Goal: Information Seeking & Learning: Learn about a topic

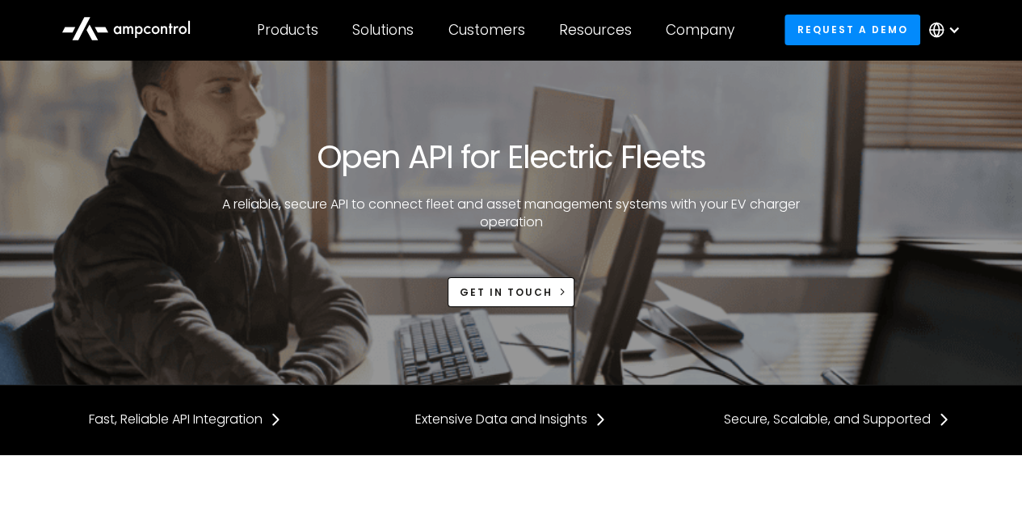
scroll to position [72, 0]
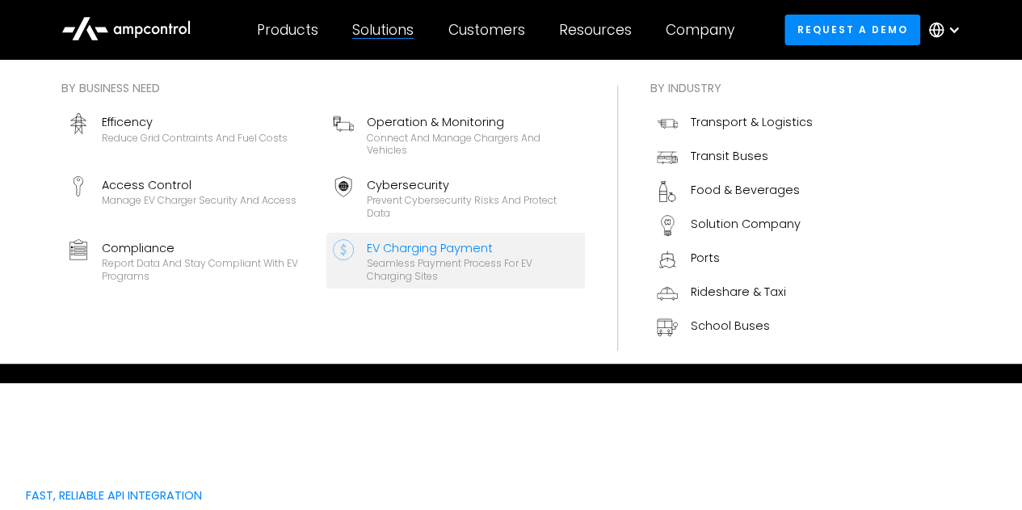
click at [462, 253] on div "EV Charging Payment" at bounding box center [473, 248] width 212 height 18
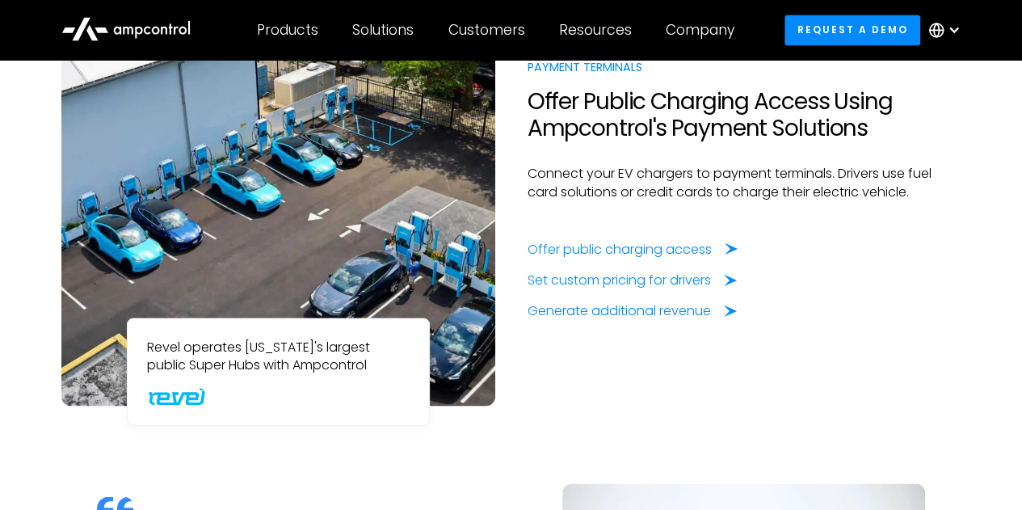
scroll to position [1368, 0]
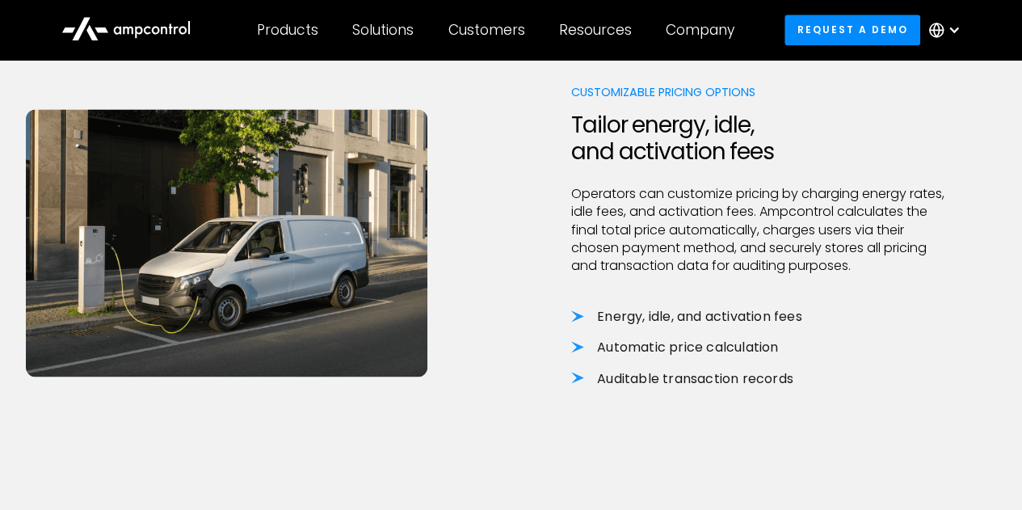
scroll to position [1082, 0]
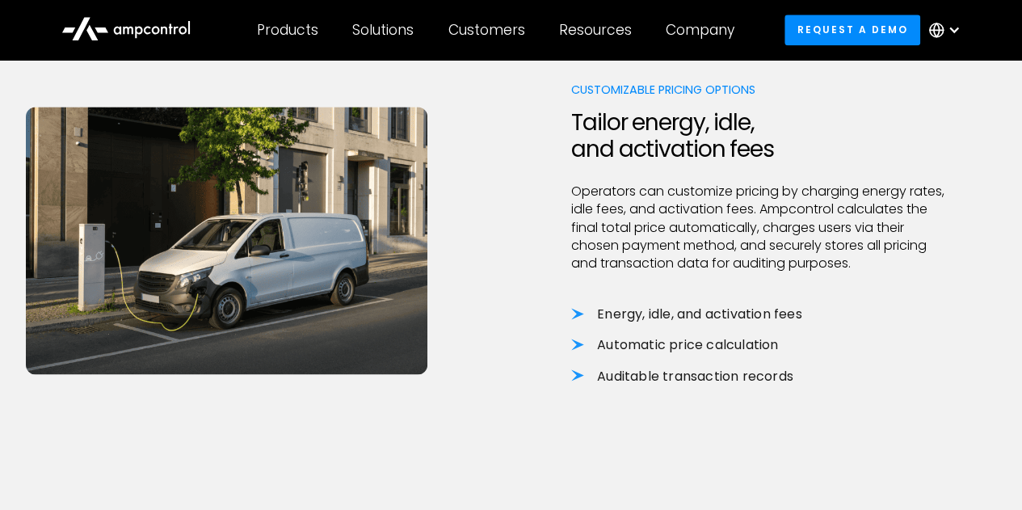
click at [517, 275] on div "Customizable Pricing Options Tailor energy, idle, and activation fees Operators…" at bounding box center [511, 249] width 970 height 337
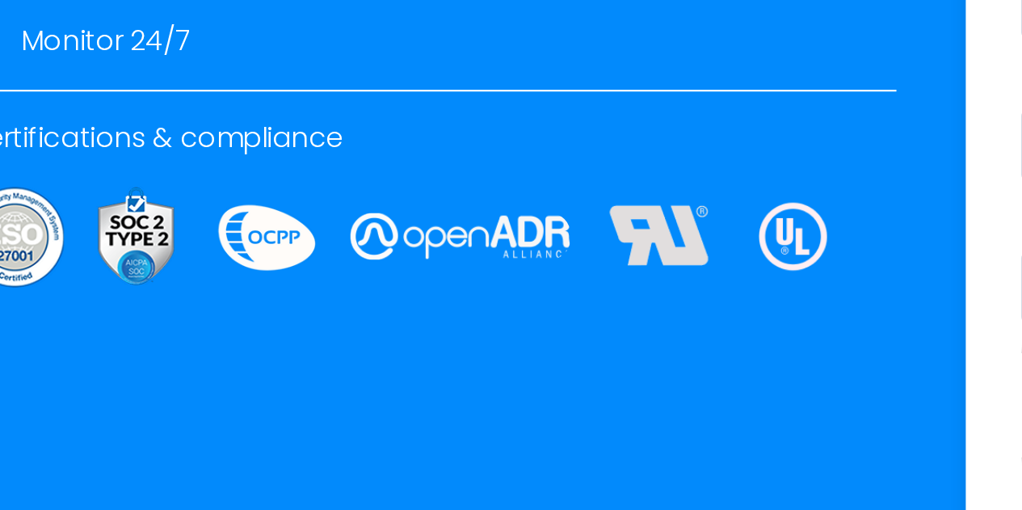
scroll to position [2737, 0]
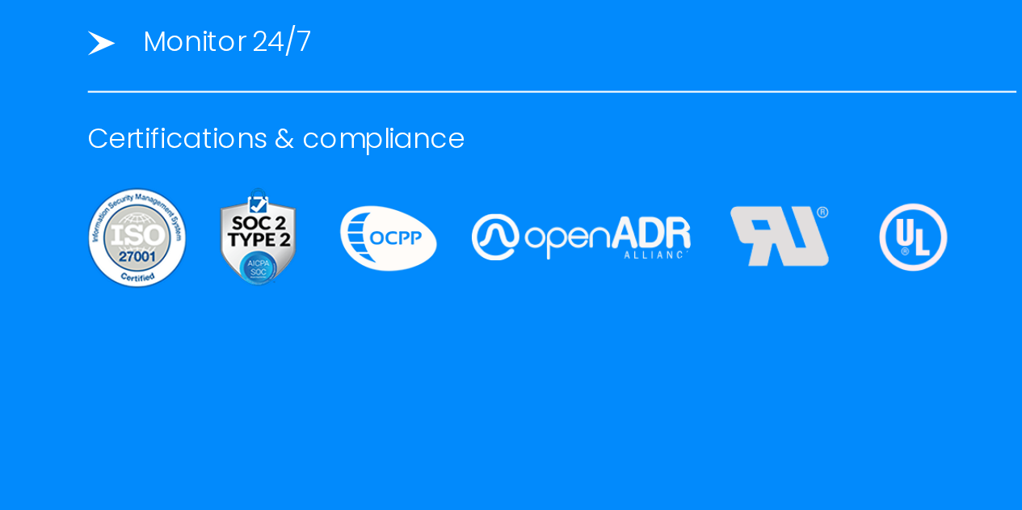
click at [393, 302] on img at bounding box center [386, 306] width 61 height 48
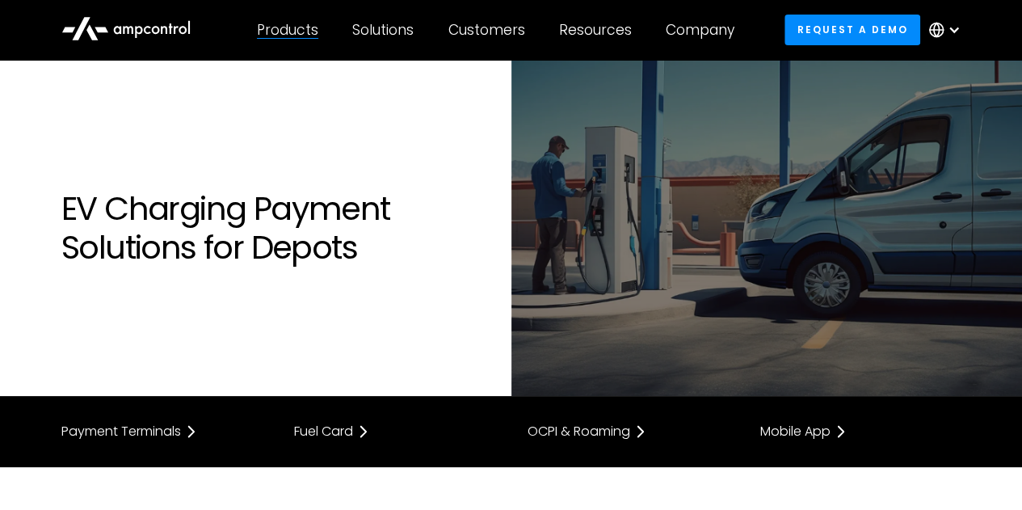
click at [334, 23] on div "Products Products Energy Management Load management, cost optimization, oversub…" at bounding box center [287, 30] width 95 height 57
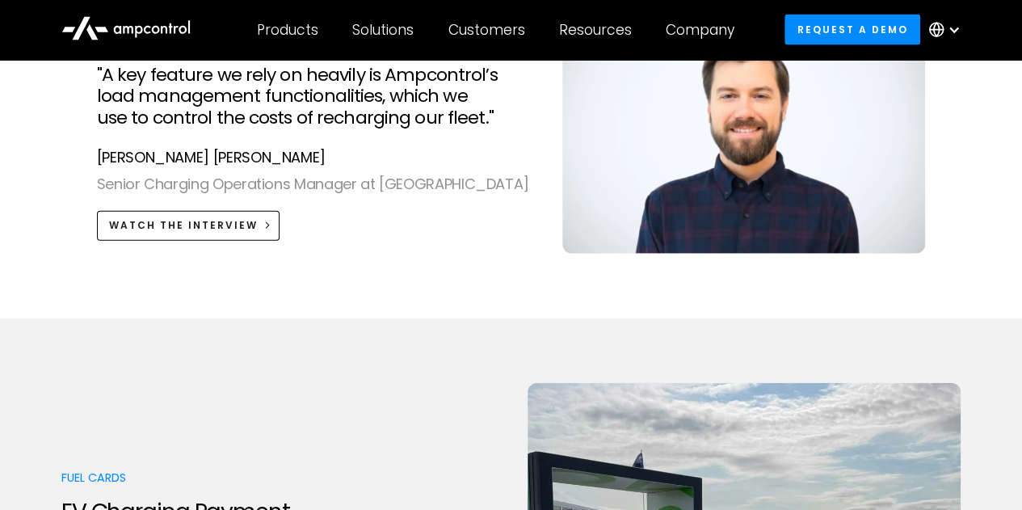
scroll to position [2204, 0]
